Goal: Task Accomplishment & Management: Complete application form

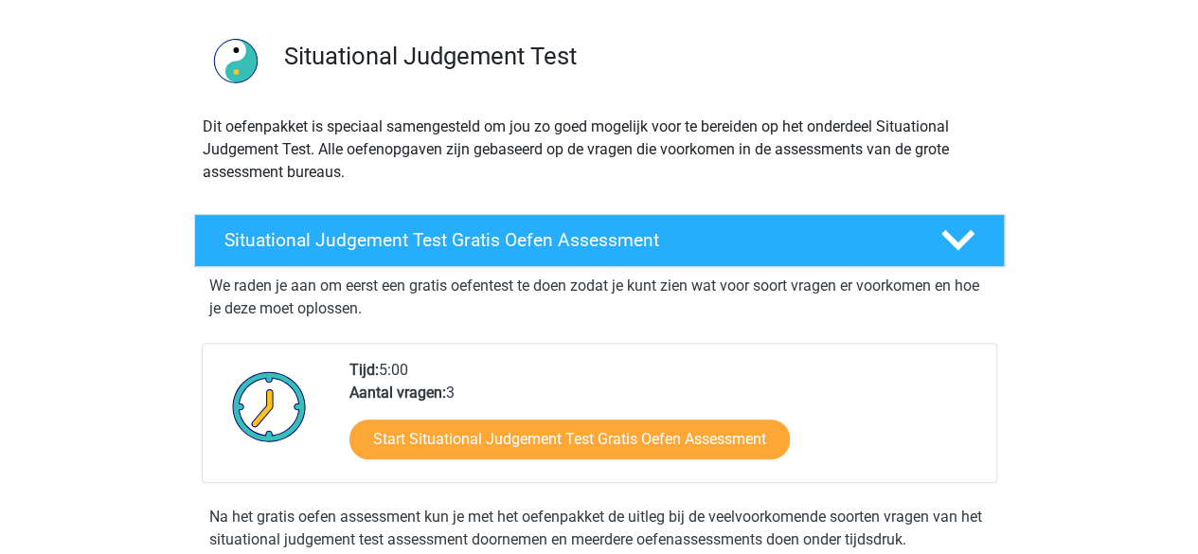
scroll to position [189, 0]
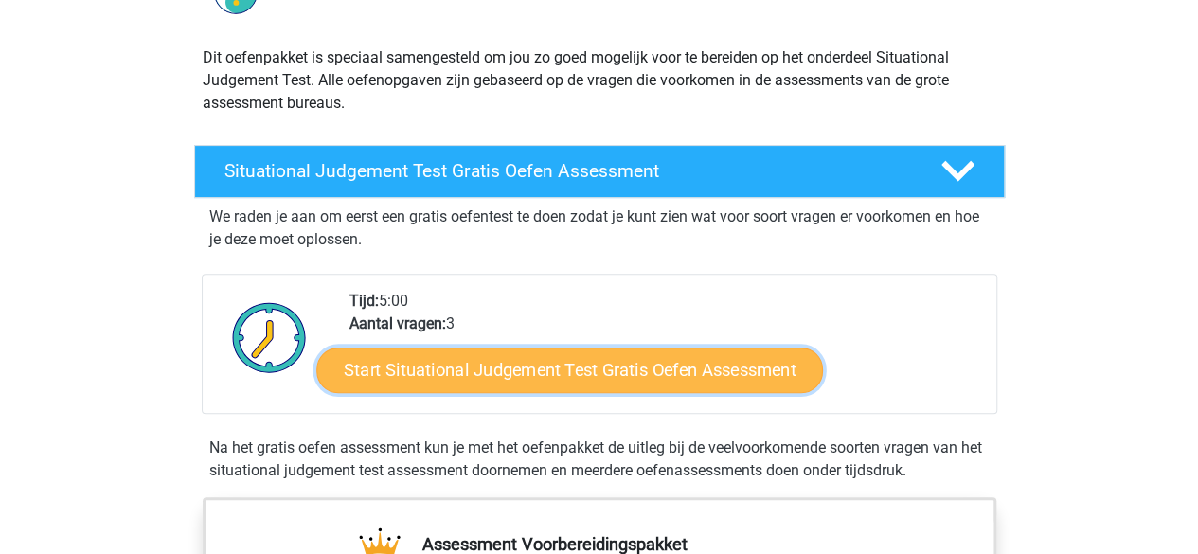
click at [546, 366] on link "Start Situational Judgement Test Gratis Oefen Assessment" at bounding box center [569, 369] width 507 height 45
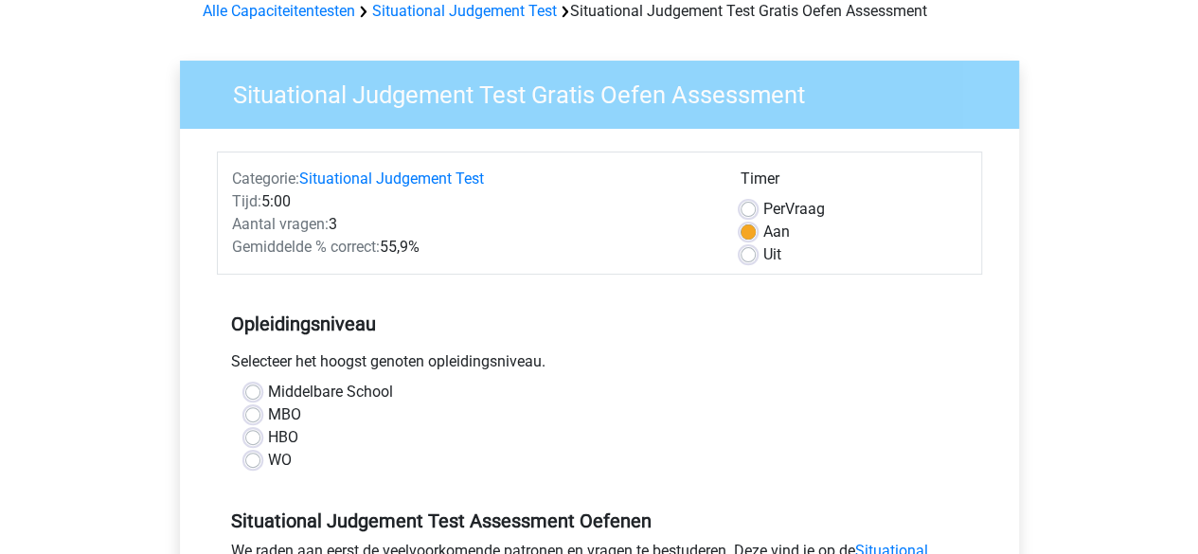
scroll to position [189, 0]
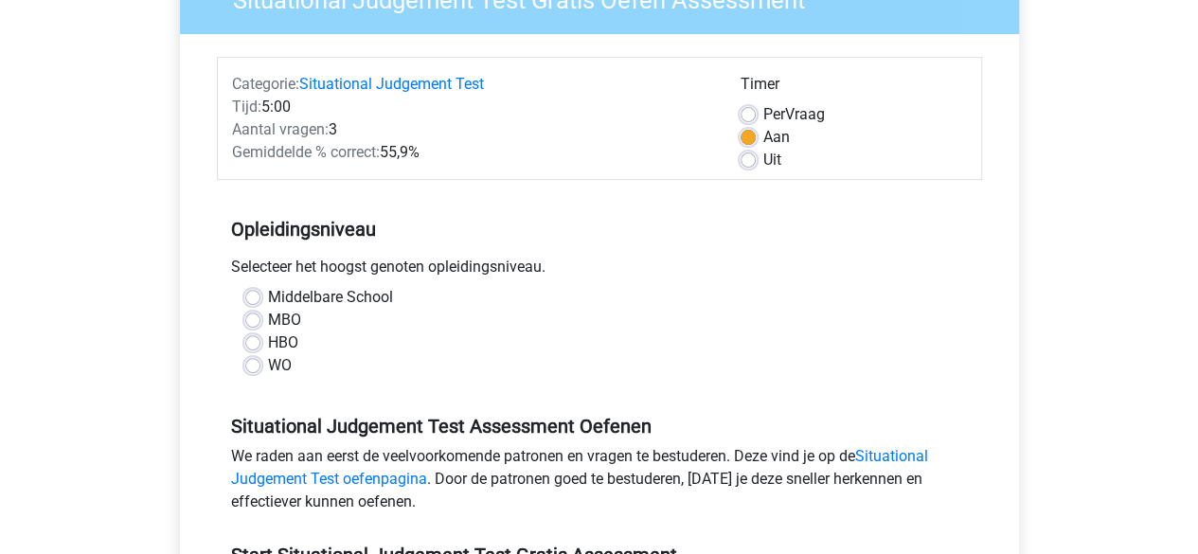
click at [268, 294] on label "Middelbare School" at bounding box center [330, 297] width 125 height 23
click at [254, 294] on input "Middelbare School" at bounding box center [252, 295] width 15 height 19
radio input "true"
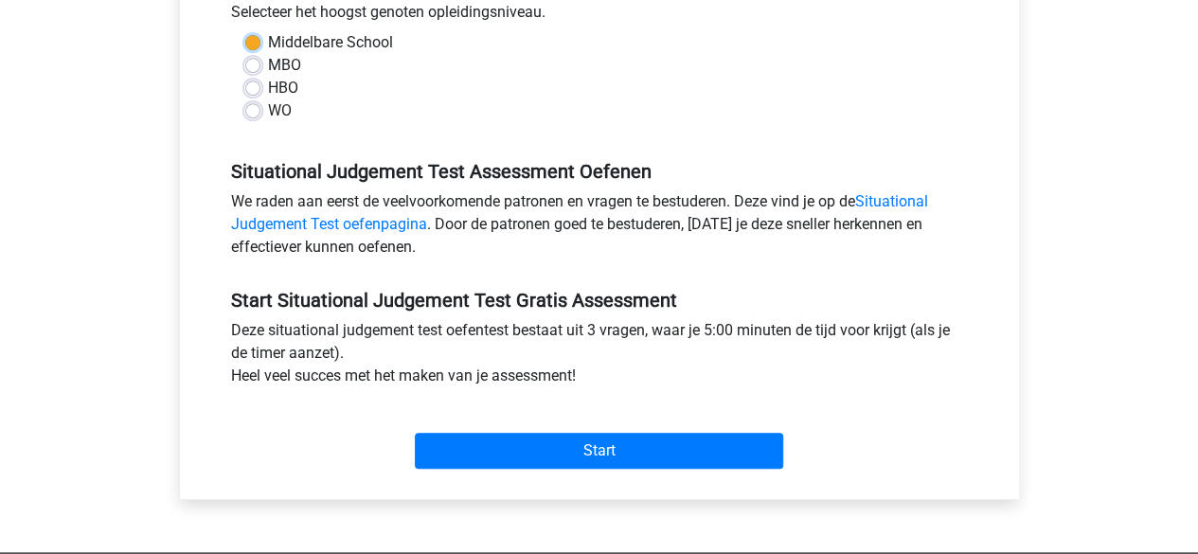
scroll to position [473, 0]
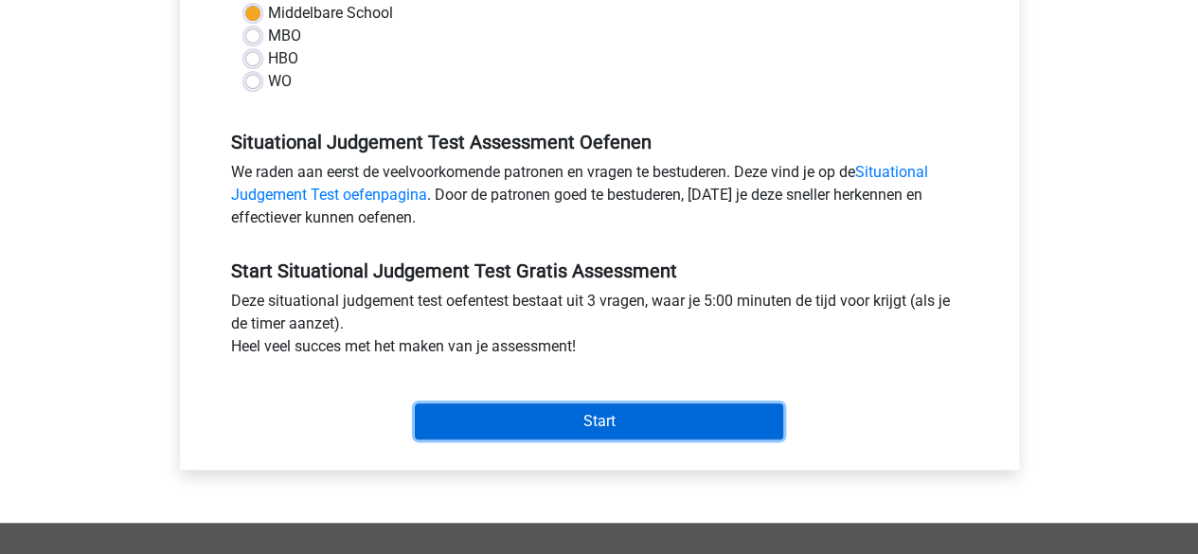
click at [589, 419] on input "Start" at bounding box center [599, 421] width 368 height 36
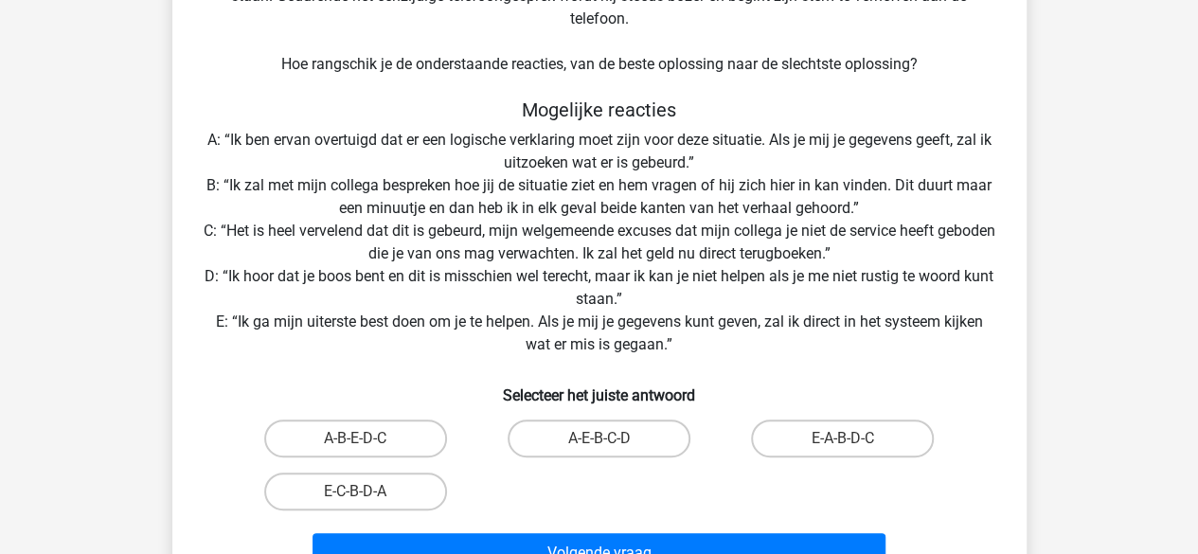
scroll to position [284, 0]
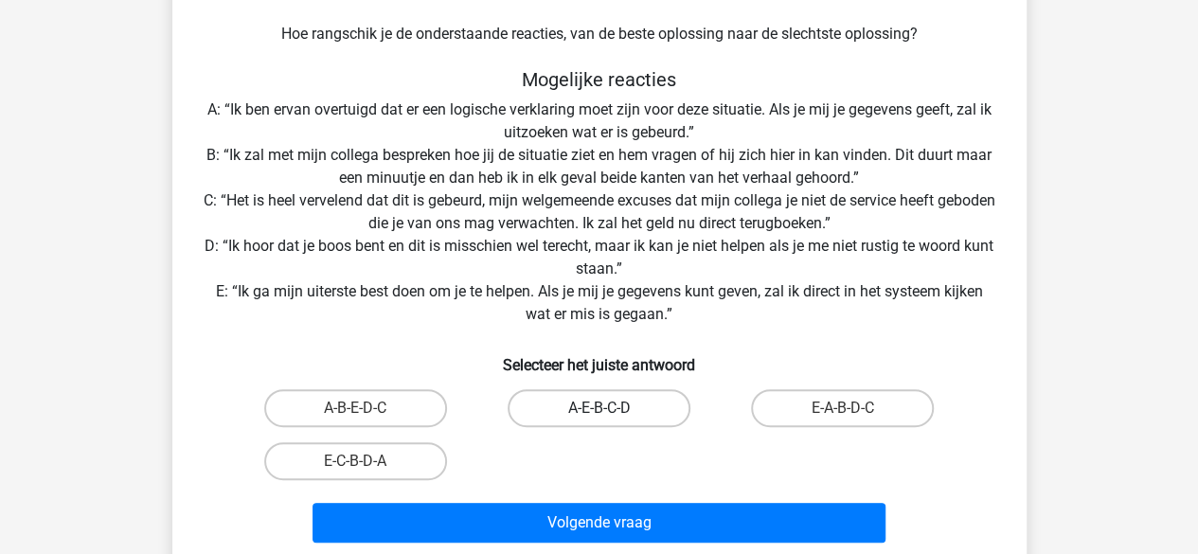
click at [589, 399] on label "A-E-B-C-D" at bounding box center [598, 408] width 183 height 38
click at [598, 408] on input "A-E-B-C-D" at bounding box center [604, 414] width 12 height 12
radio input "true"
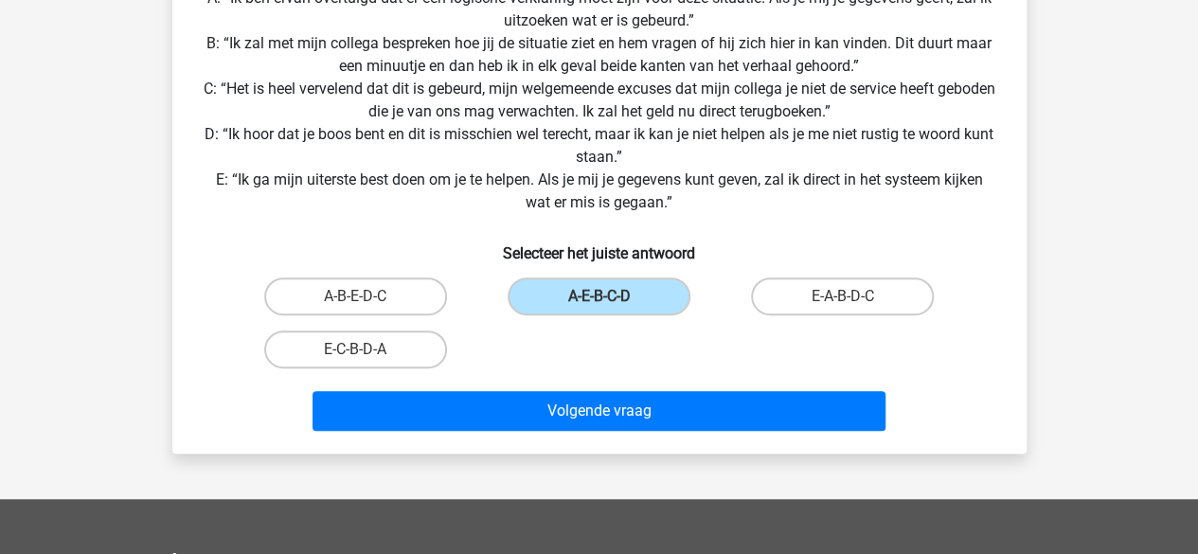
scroll to position [473, 0]
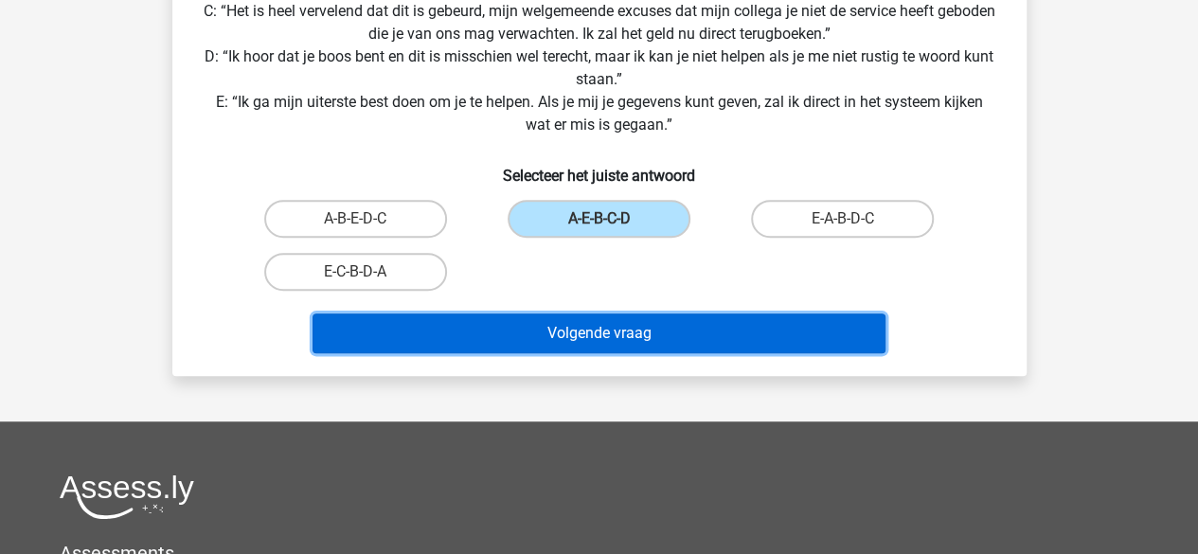
click at [602, 343] on button "Volgende vraag" at bounding box center [598, 333] width 573 height 40
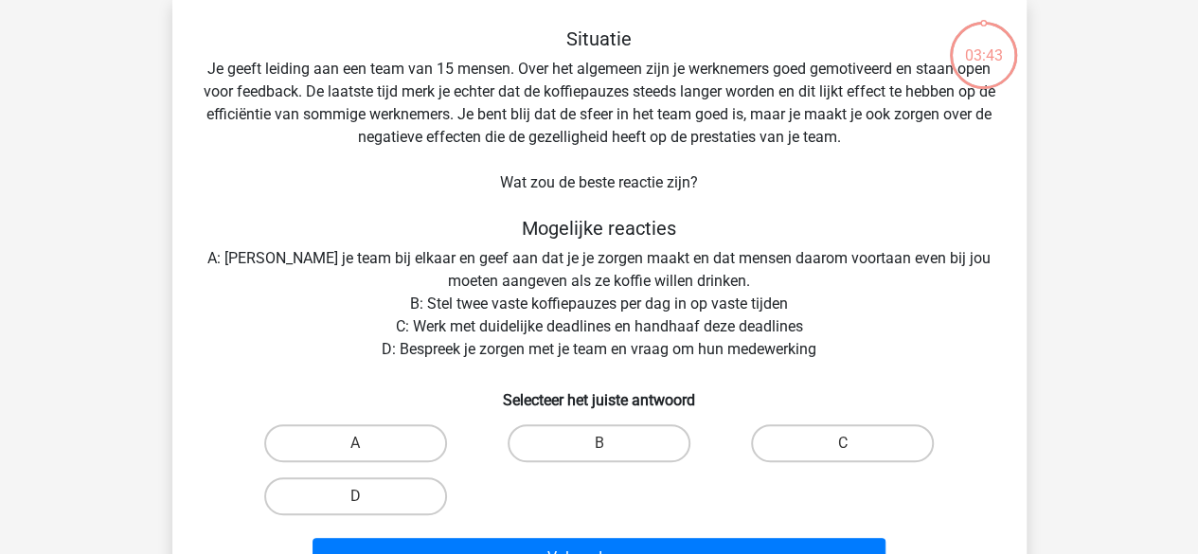
scroll to position [87, 0]
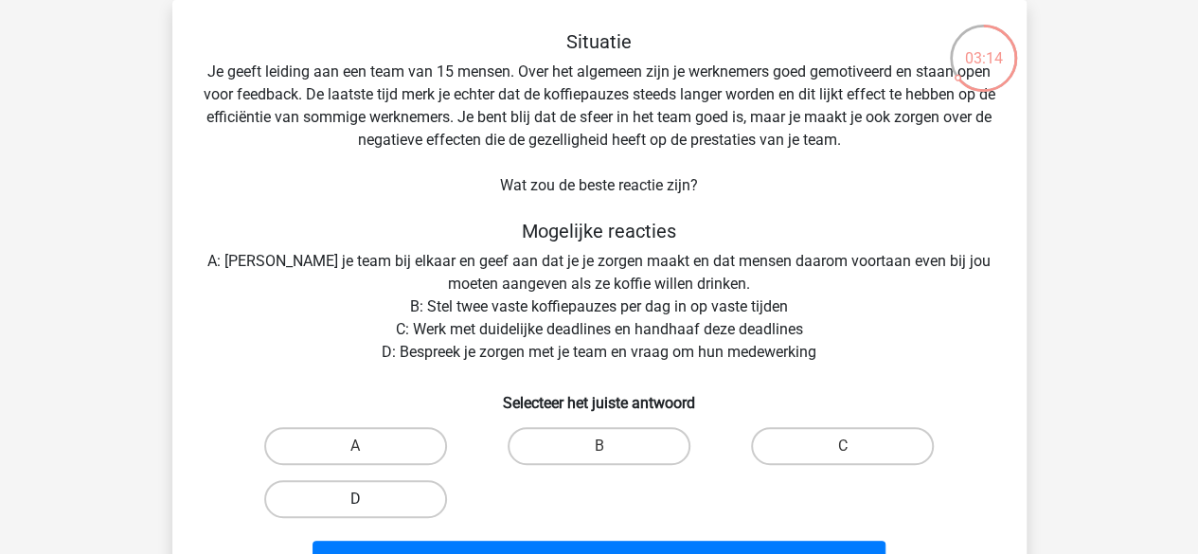
click at [376, 489] on label "D" at bounding box center [355, 499] width 183 height 38
click at [367, 499] on input "D" at bounding box center [361, 505] width 12 height 12
radio input "true"
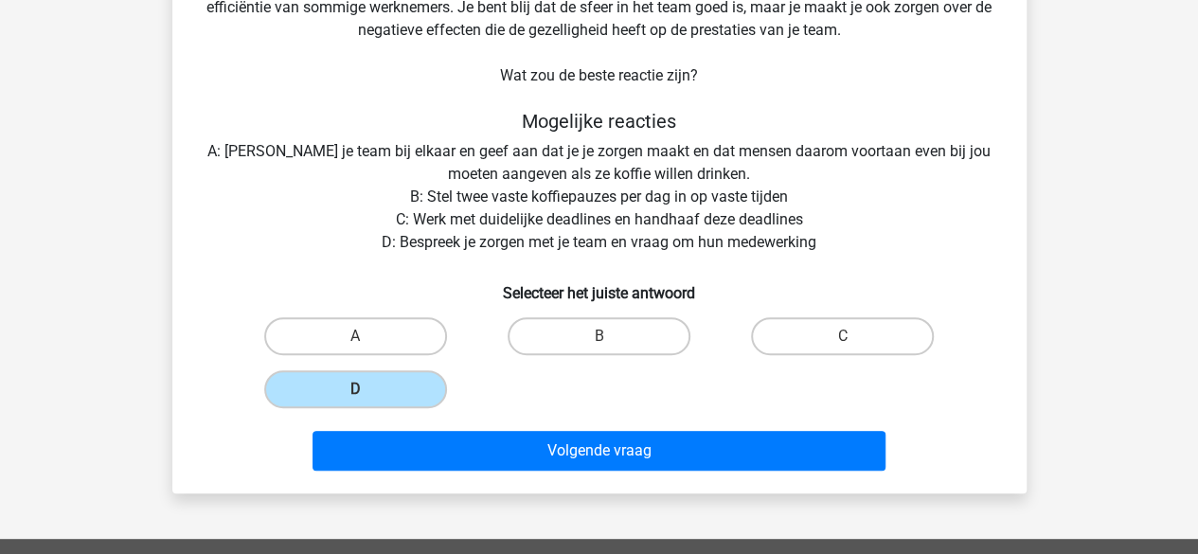
scroll to position [276, 0]
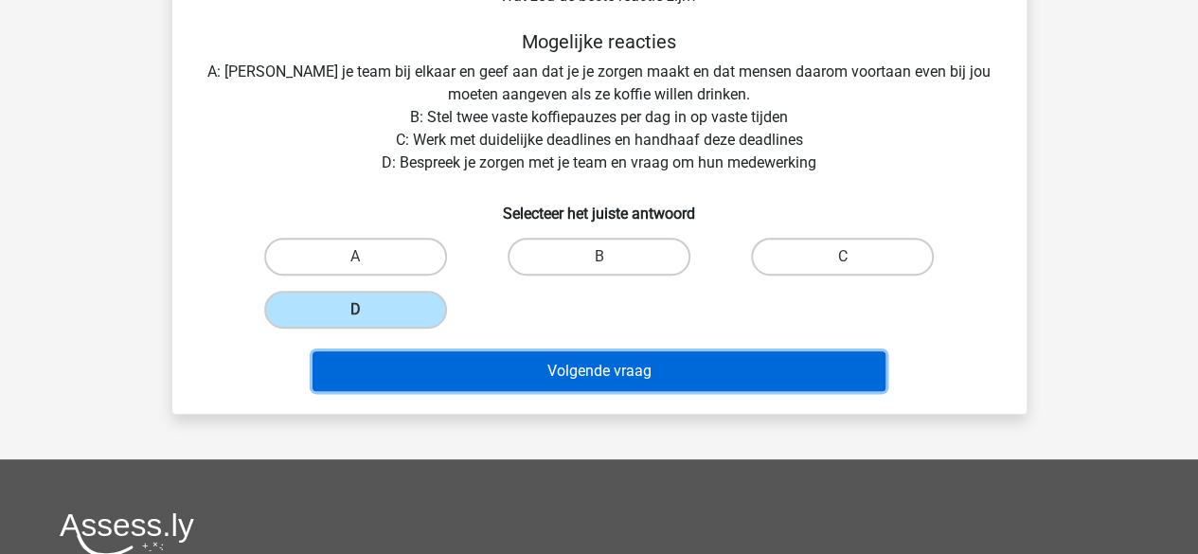
click at [531, 385] on button "Volgende vraag" at bounding box center [598, 371] width 573 height 40
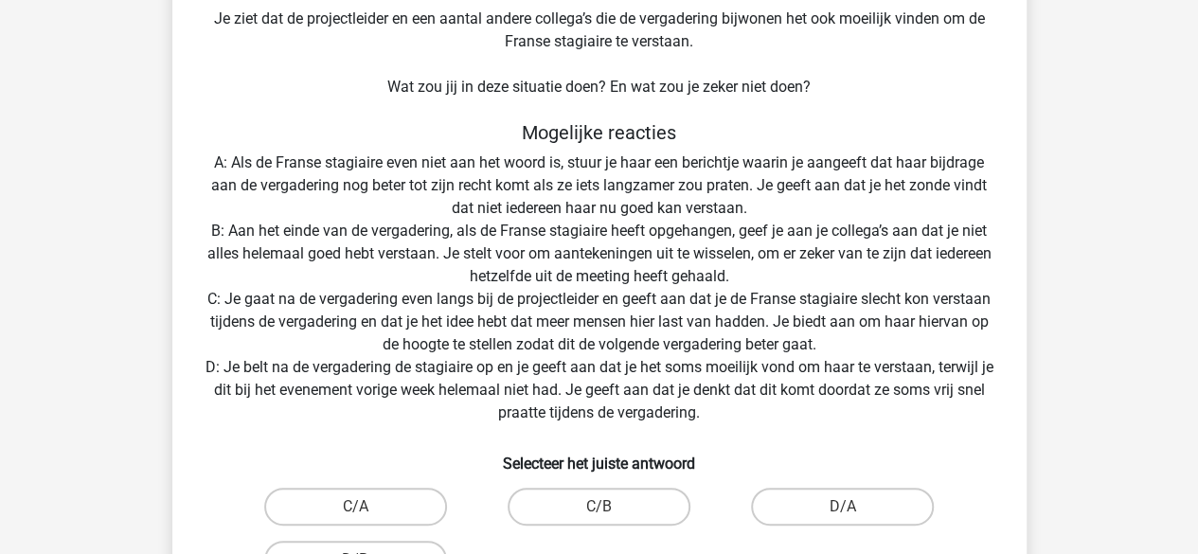
scroll to position [371, 0]
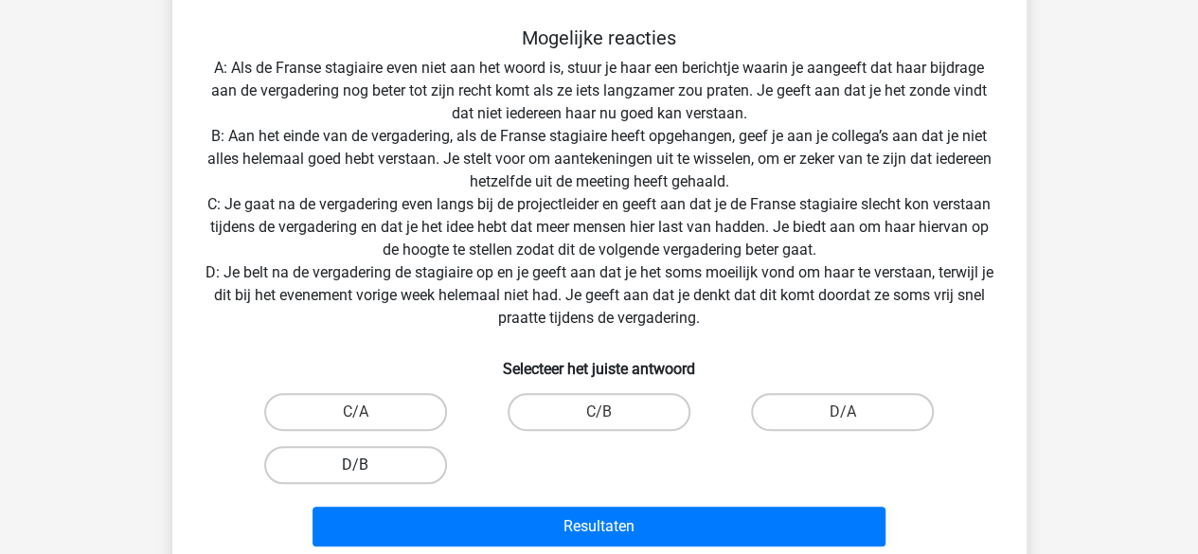
click at [379, 459] on label "D/B" at bounding box center [355, 465] width 183 height 38
click at [367, 465] on input "D/B" at bounding box center [361, 471] width 12 height 12
radio input "true"
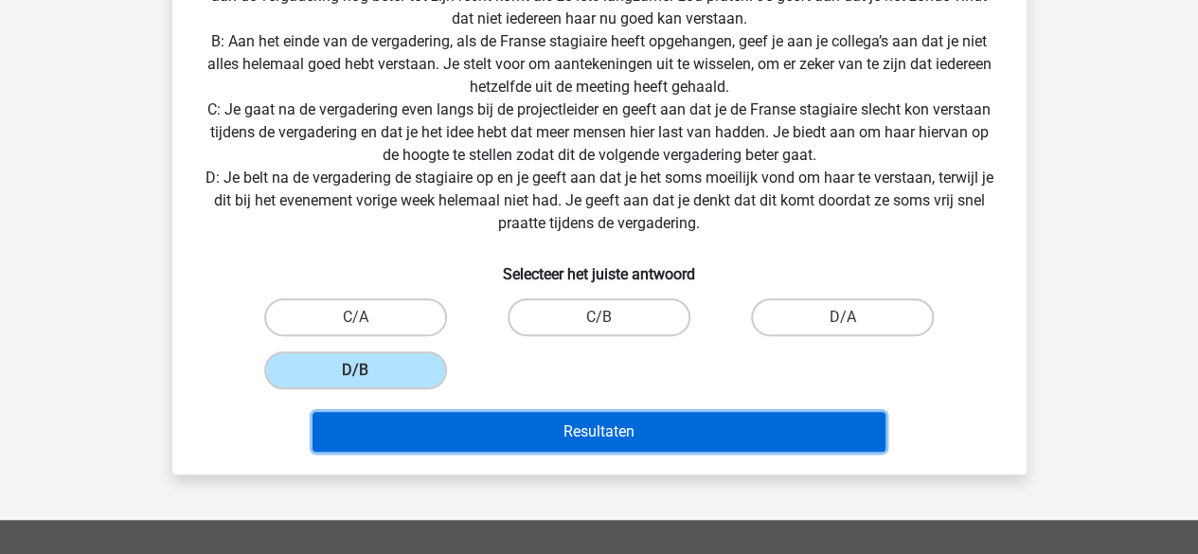
click at [566, 416] on button "Resultaten" at bounding box center [598, 432] width 573 height 40
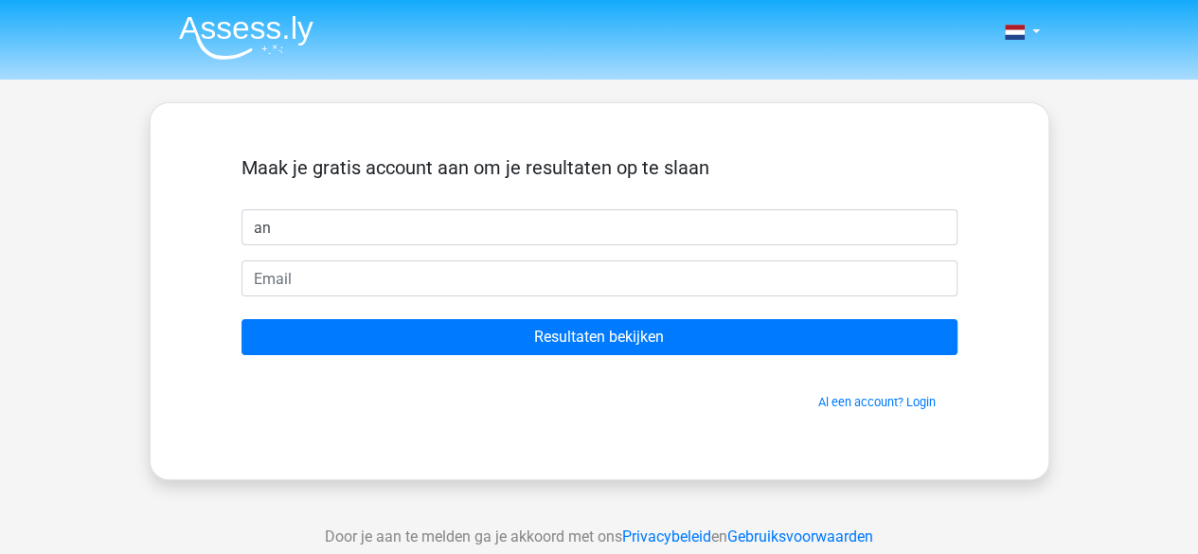
type input "[PERSON_NAME]"
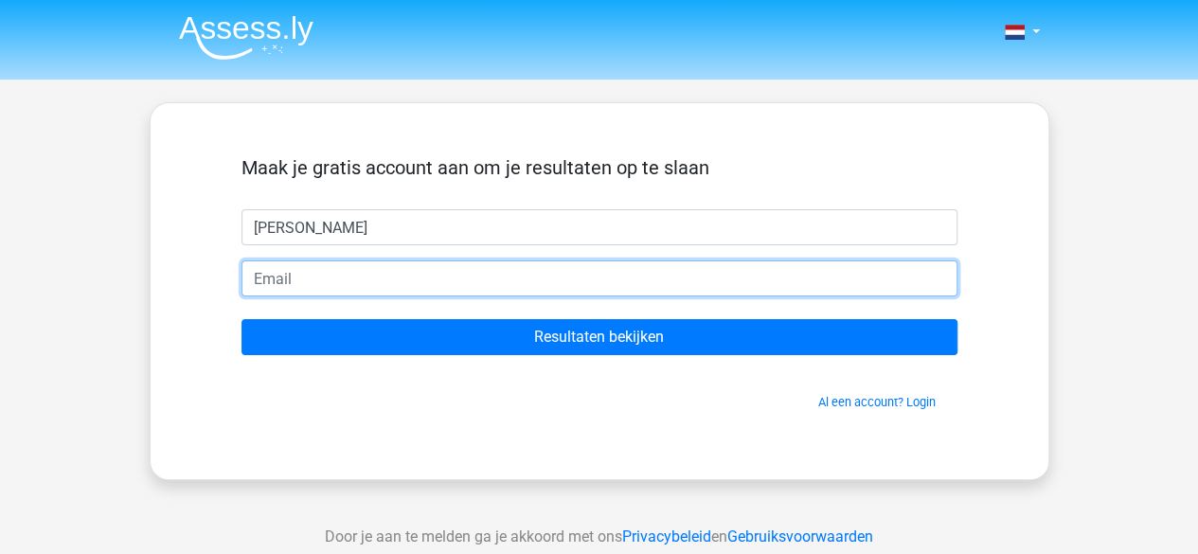
click at [423, 271] on input "email" at bounding box center [599, 278] width 716 height 36
type input "andyhugelier549@gmail.com"
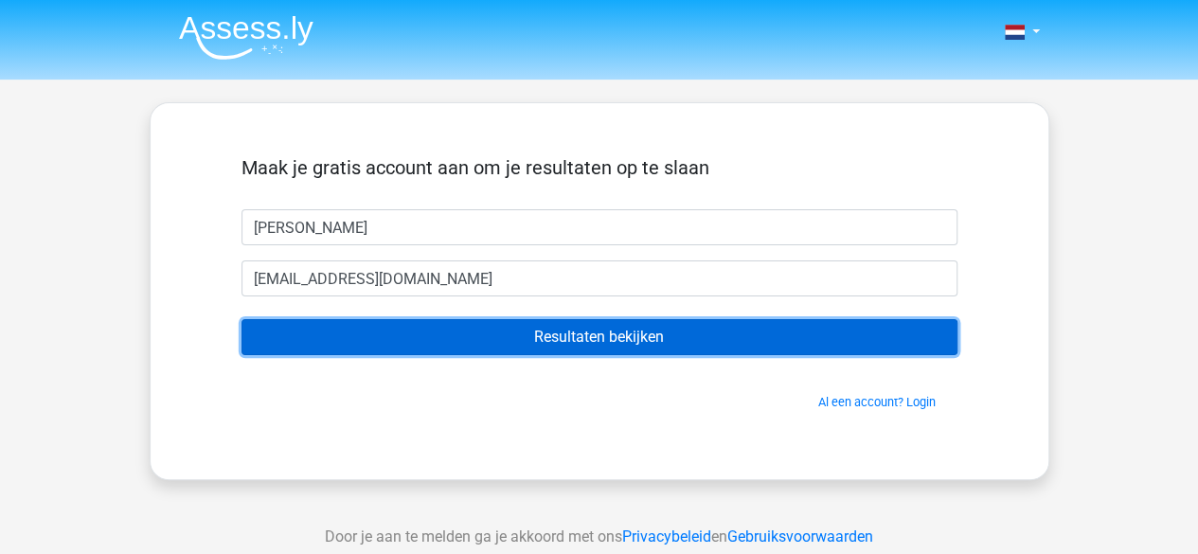
click at [617, 346] on input "Resultaten bekijken" at bounding box center [599, 337] width 716 height 36
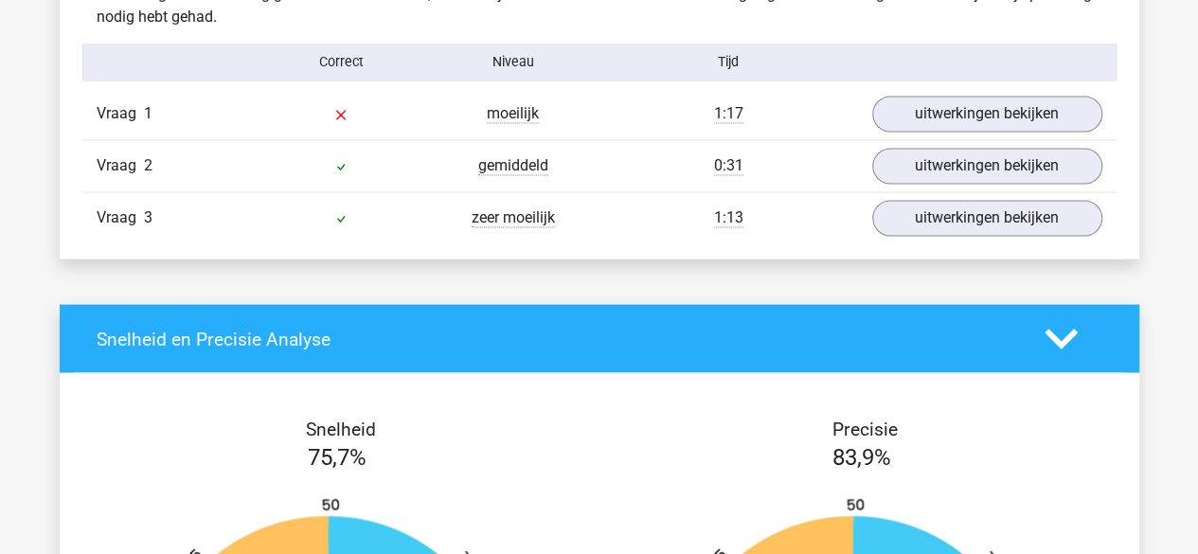
scroll to position [1515, 0]
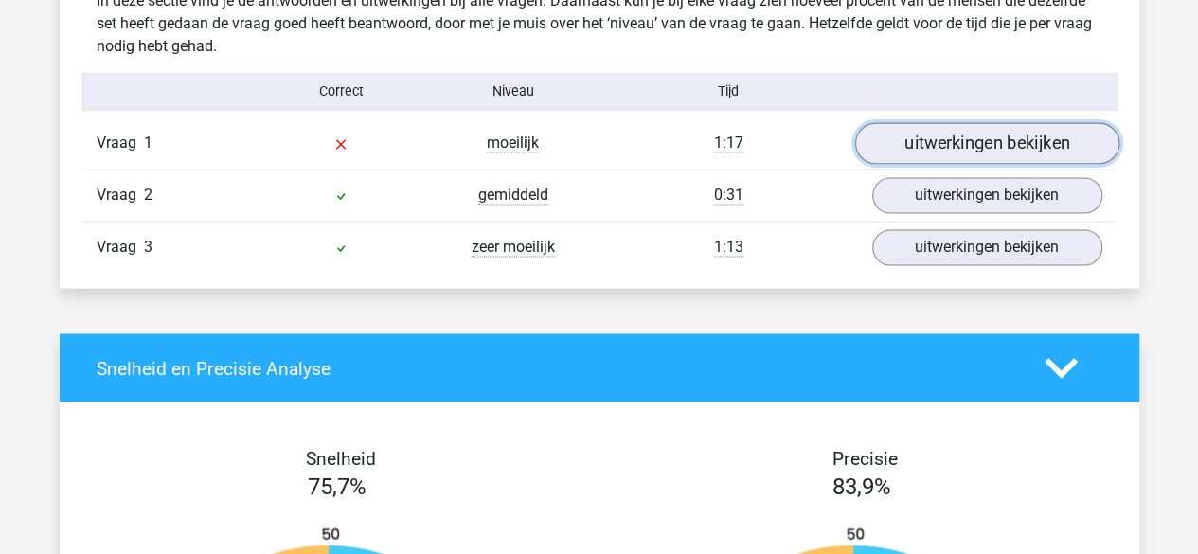
click at [919, 154] on link "uitwerkingen bekijken" at bounding box center [986, 144] width 264 height 42
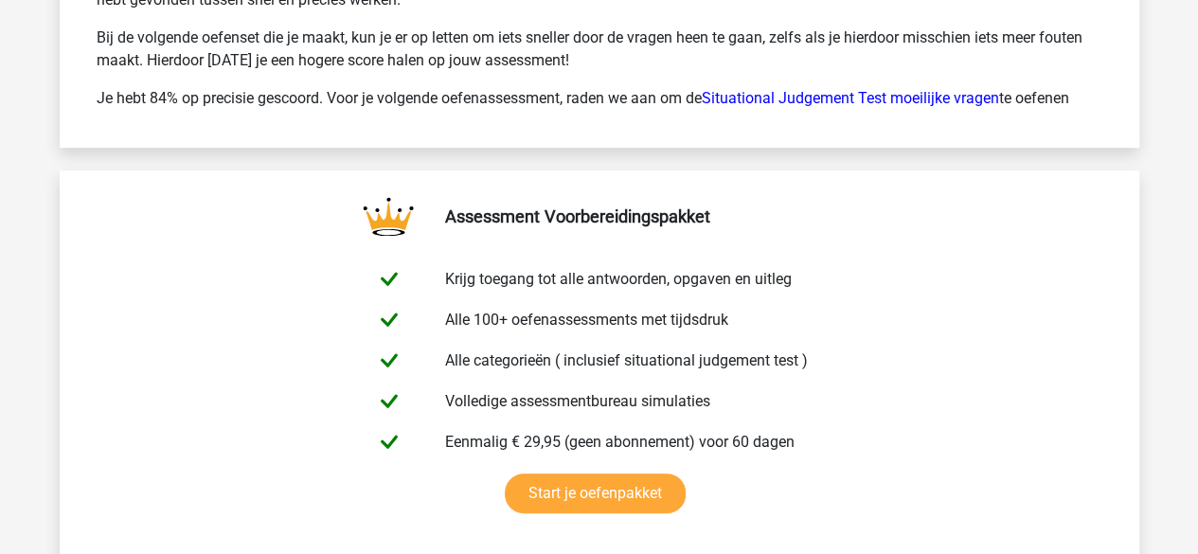
scroll to position [4071, 0]
